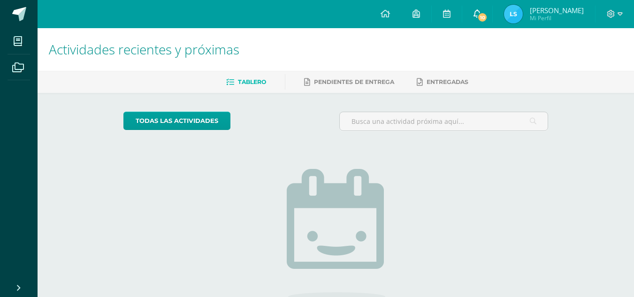
click at [475, 16] on icon at bounding box center [478, 13] width 8 height 8
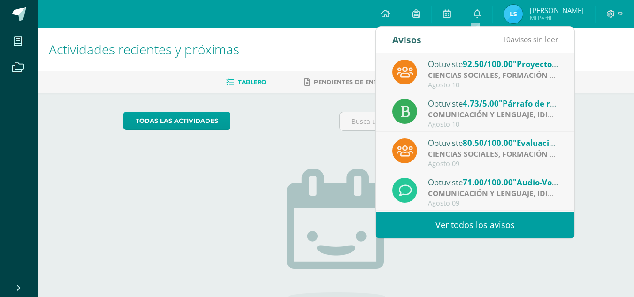
click at [499, 66] on span "92.50/100.00" at bounding box center [488, 64] width 50 height 11
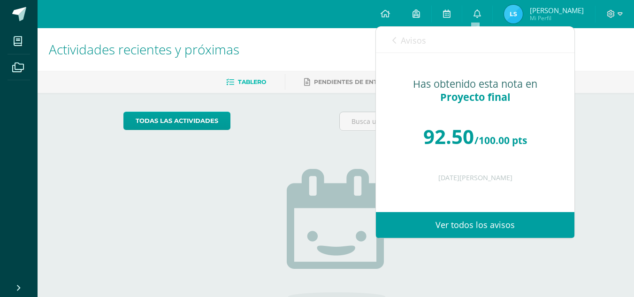
click at [394, 35] on link "Avisos" at bounding box center [409, 40] width 34 height 27
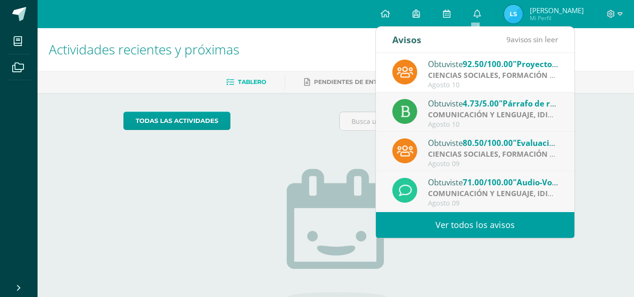
click at [447, 106] on div "Obtuviste 4.73/5.00 "Párrafo de resumen (TID)" en COMUNICACIÓN Y LENGUAJE, IDIO…" at bounding box center [493, 103] width 130 height 12
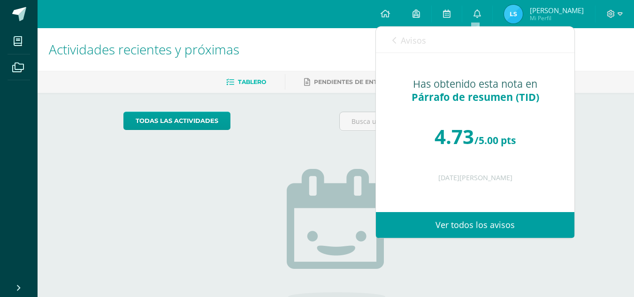
click at [392, 47] on link "Avisos" at bounding box center [409, 40] width 34 height 27
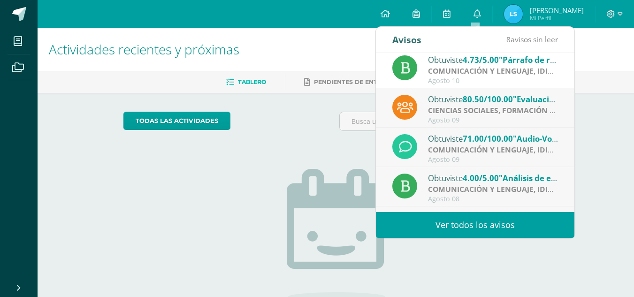
scroll to position [44, 0]
click at [427, 99] on div "Obtuviste 80.50/100.00 "Evaluación final" en CIENCIAS SOCIALES, FORMACIÓN CIUDA…" at bounding box center [475, 107] width 166 height 31
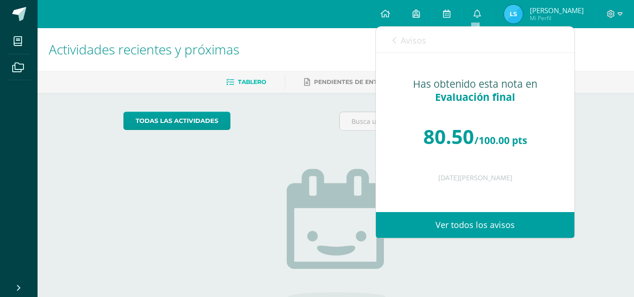
click at [395, 45] on link "Avisos" at bounding box center [409, 40] width 34 height 27
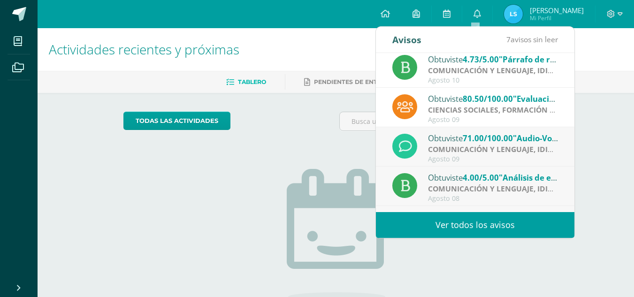
click at [432, 70] on strong "COMUNICACIÓN Y LENGUAJE, IDIOMA ESPAÑOL" at bounding box center [515, 70] width 174 height 10
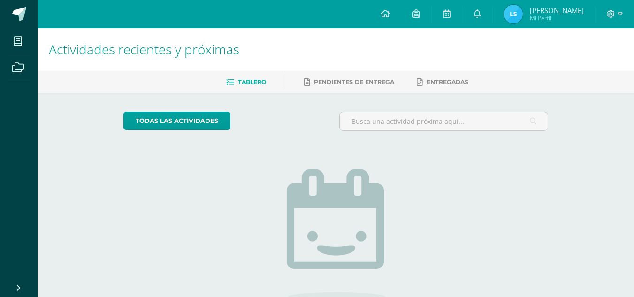
click at [584, 67] on h1 "Actividades recientes y próximas" at bounding box center [336, 49] width 574 height 43
click at [514, 18] on img at bounding box center [513, 14] width 19 height 19
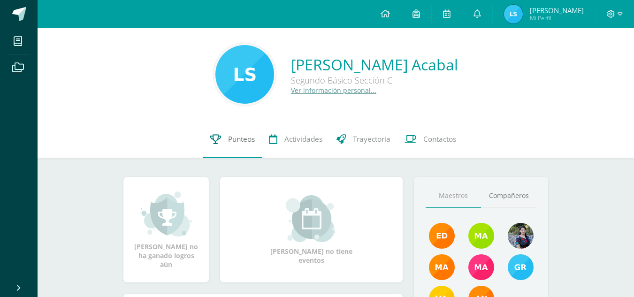
click at [243, 136] on span "Punteos" at bounding box center [241, 139] width 27 height 10
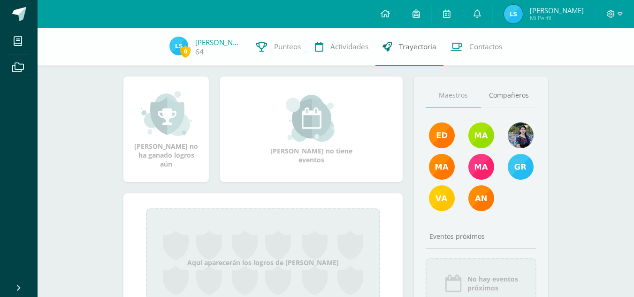
scroll to position [97, 0]
click at [266, 53] on link "Punteos" at bounding box center [278, 47] width 59 height 38
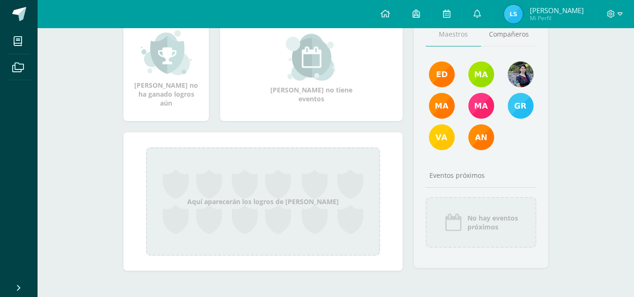
scroll to position [0, 0]
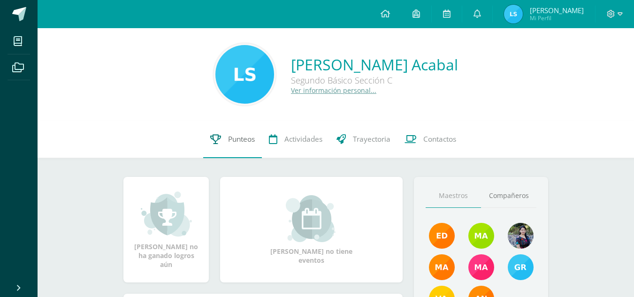
click at [226, 146] on link "Punteos" at bounding box center [232, 140] width 59 height 38
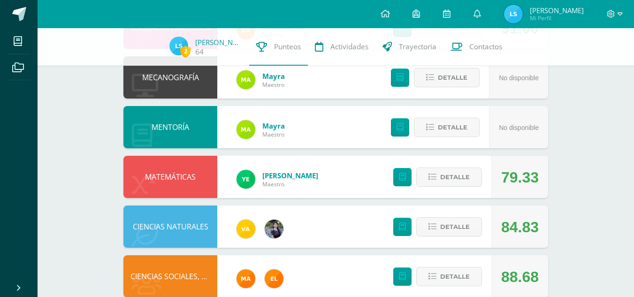
scroll to position [142, 0]
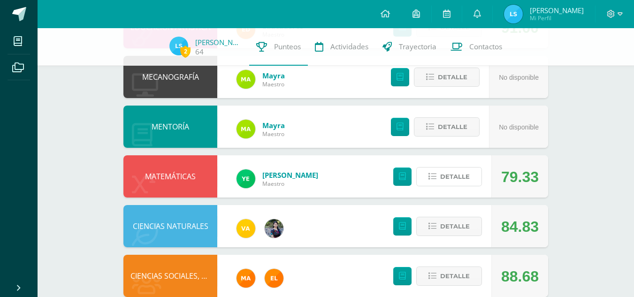
click at [448, 176] on span "Detalle" at bounding box center [455, 176] width 30 height 17
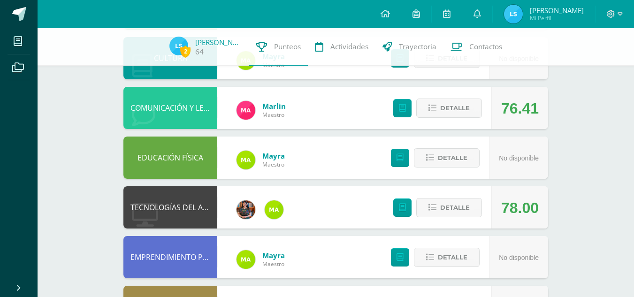
scroll to position [748, 0]
